Goal: Find contact information: Find contact information

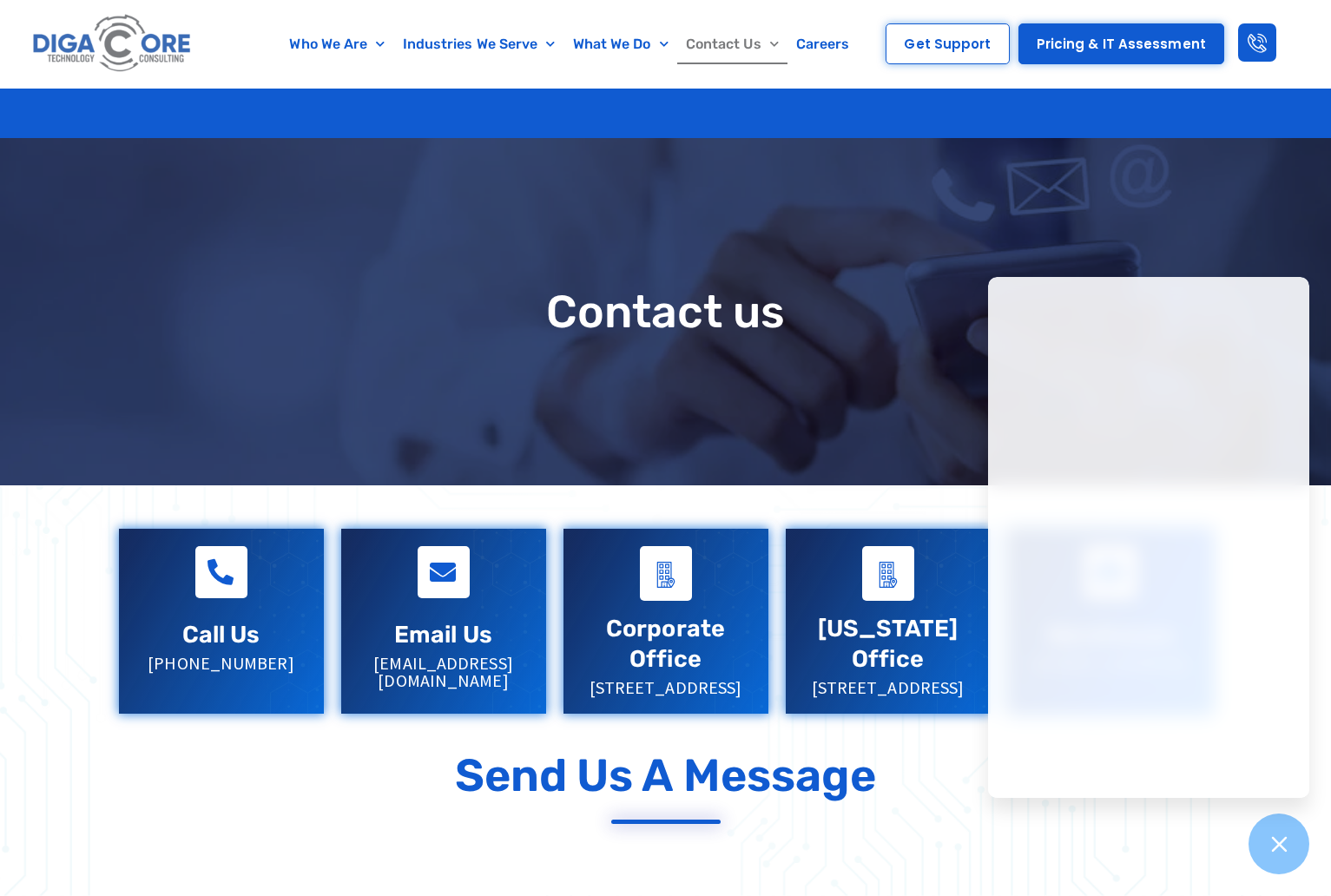
scroll to position [1794, 0]
